Goal: Task Accomplishment & Management: Use online tool/utility

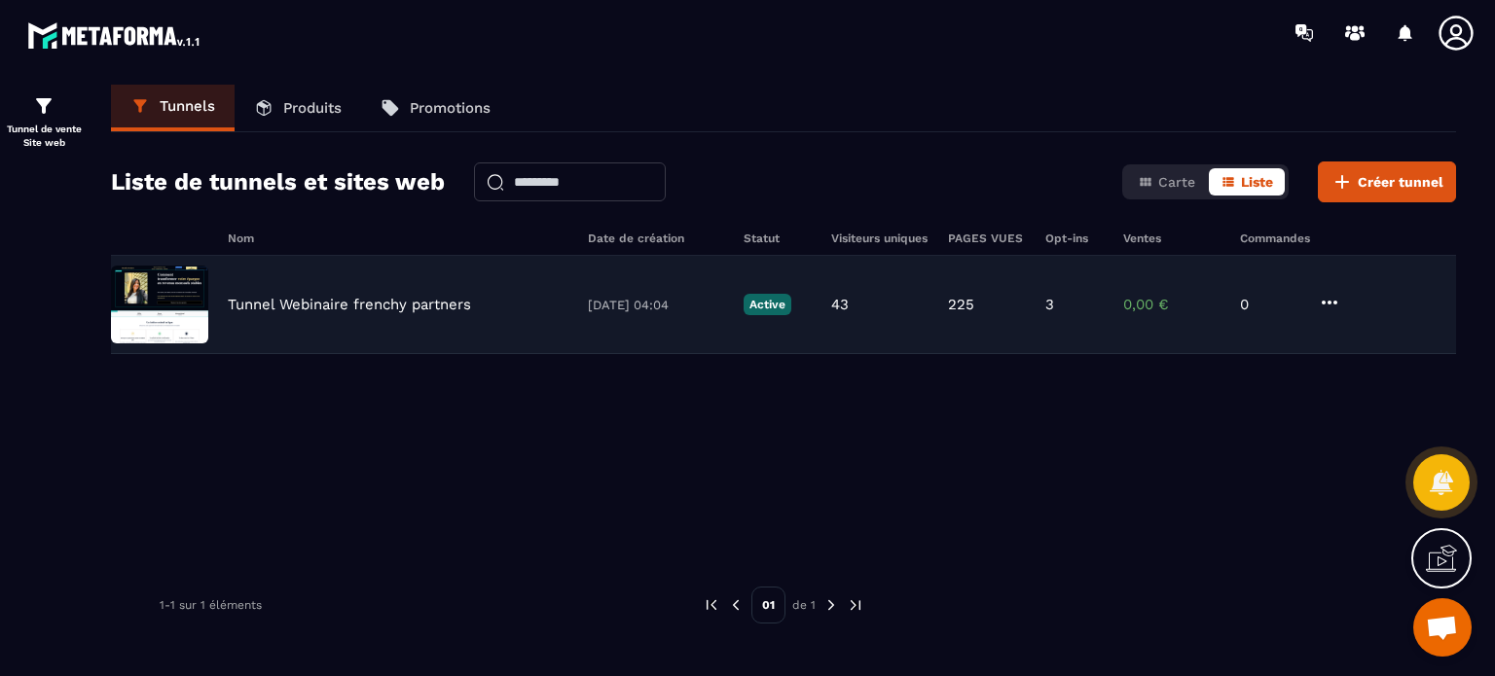
click at [273, 313] on div "Tunnel Webinaire frenchy partners [DATE] 04:04 Active 43 225 3 0,00 € 0" at bounding box center [783, 305] width 1345 height 98
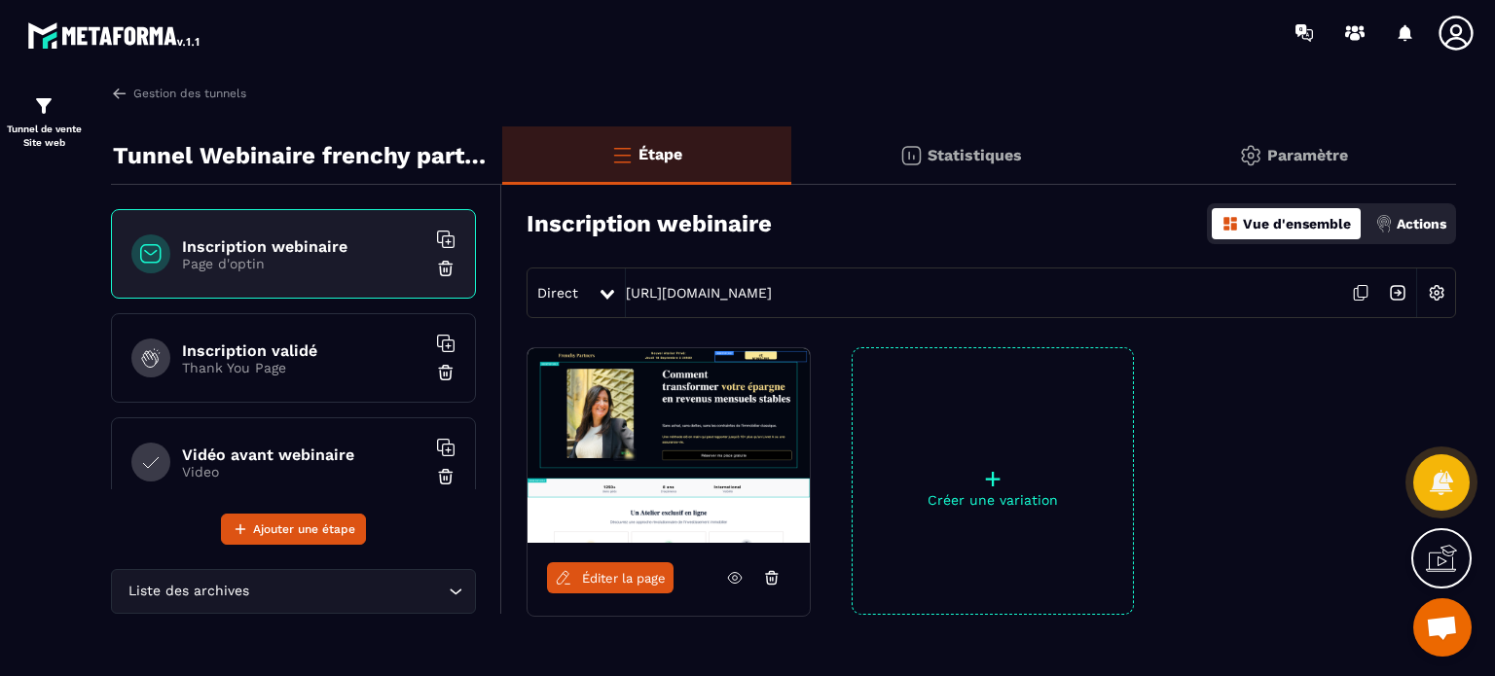
click at [249, 259] on p "Page d'optin" at bounding box center [303, 264] width 243 height 16
click at [775, 305] on div "Direct https://www.conciergerieclesenmain.com/atelier-en-ligne" at bounding box center [992, 293] width 930 height 51
click at [772, 291] on link "https://www.conciergerieclesenmain.com/atelier-en-ligne" at bounding box center [699, 293] width 146 height 16
click at [254, 361] on p "Thank You Page" at bounding box center [303, 368] width 243 height 16
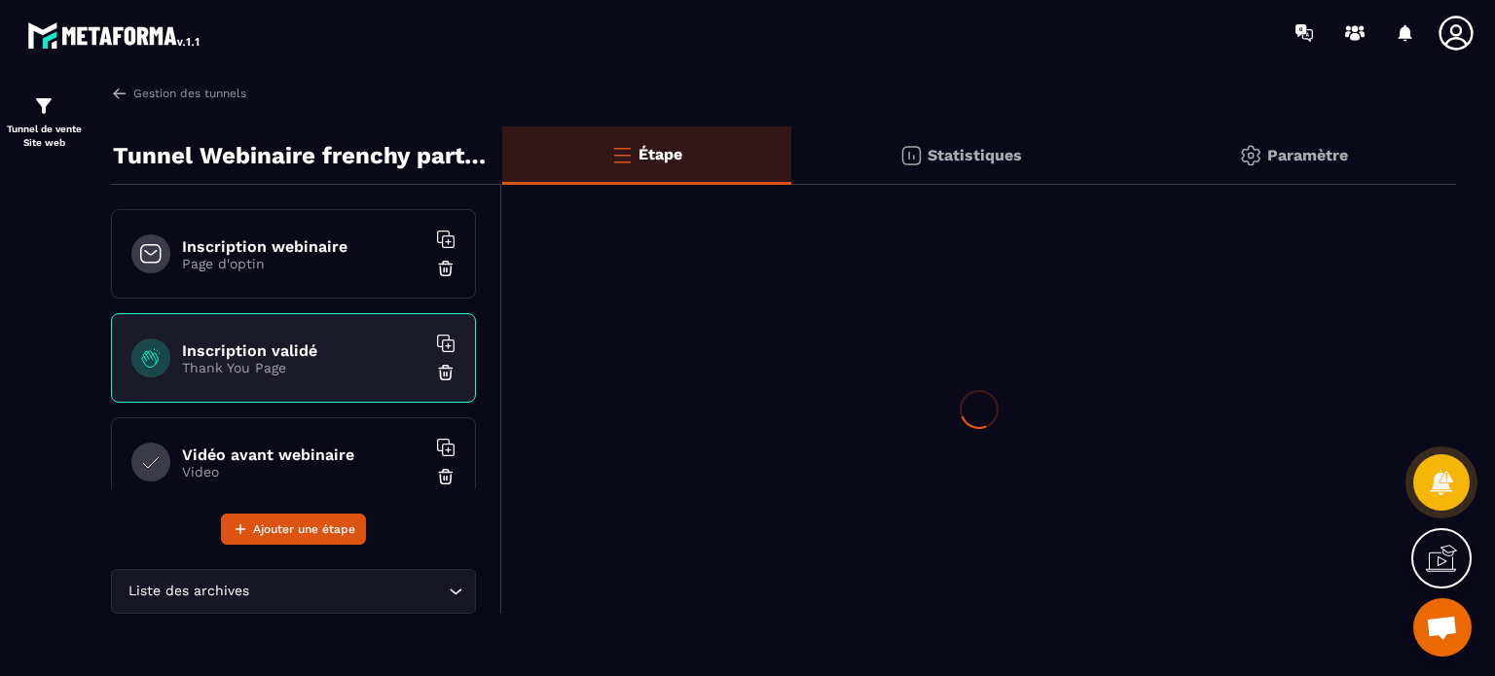
click at [267, 231] on div "Inscription webinaire Page d'optin" at bounding box center [293, 254] width 365 height 90
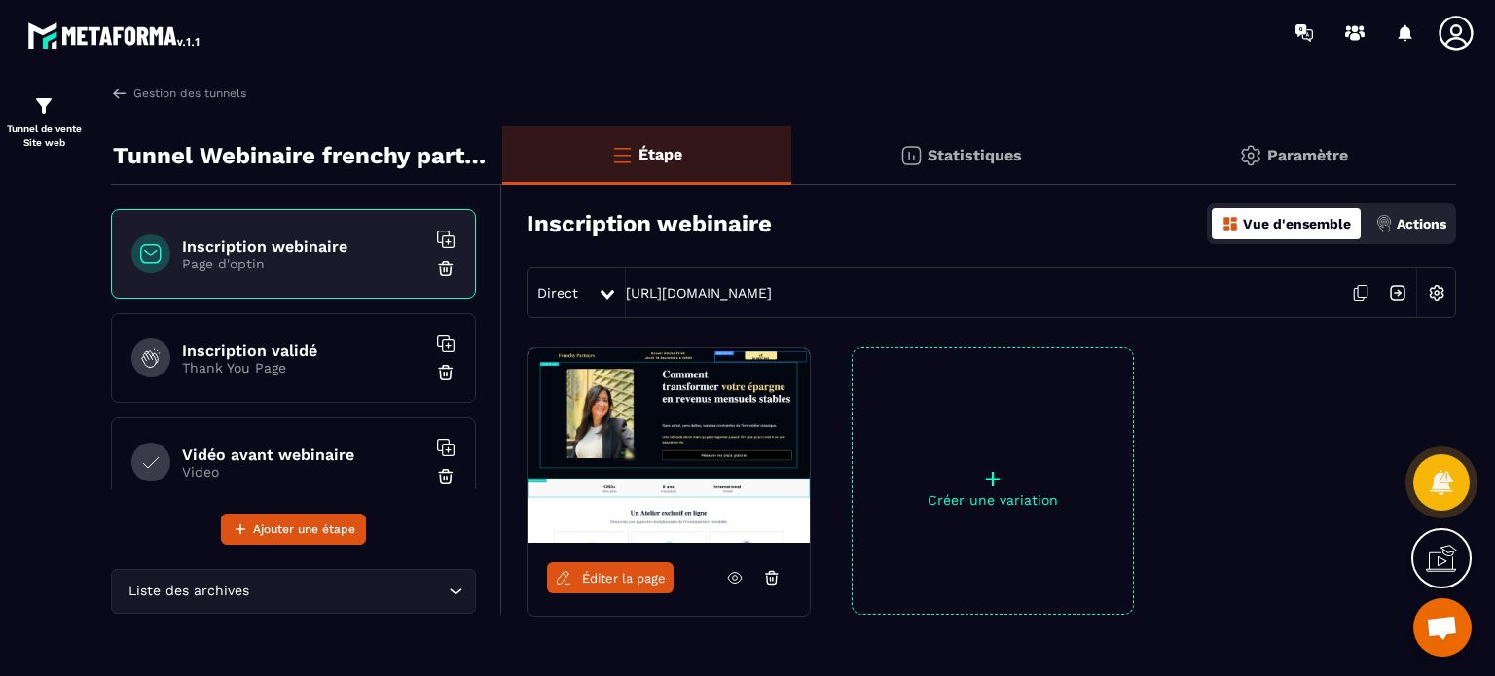
click at [597, 593] on div "Éditer la page" at bounding box center [669, 578] width 282 height 70
click at [600, 582] on span "Éditer la page" at bounding box center [624, 578] width 84 height 15
